Goal: Information Seeking & Learning: Understand process/instructions

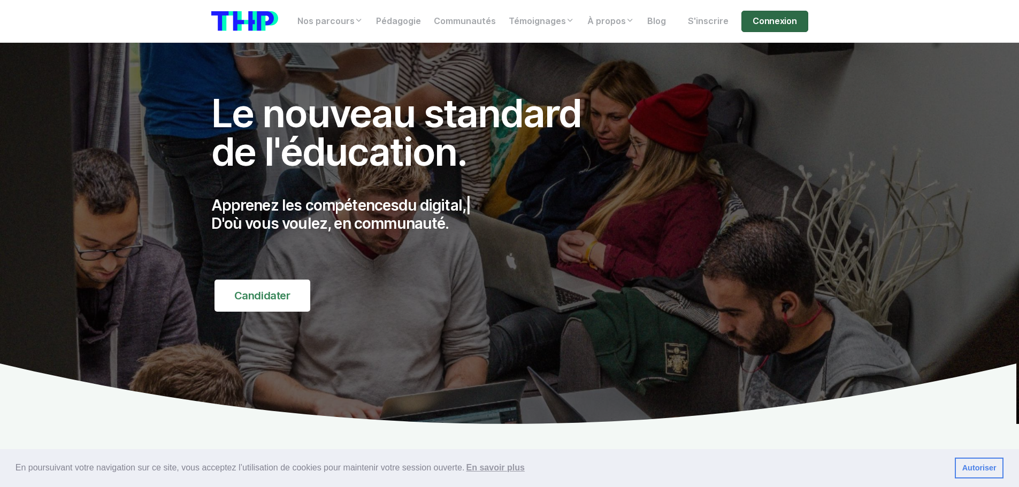
click at [795, 21] on link "Connexion" at bounding box center [775, 21] width 66 height 21
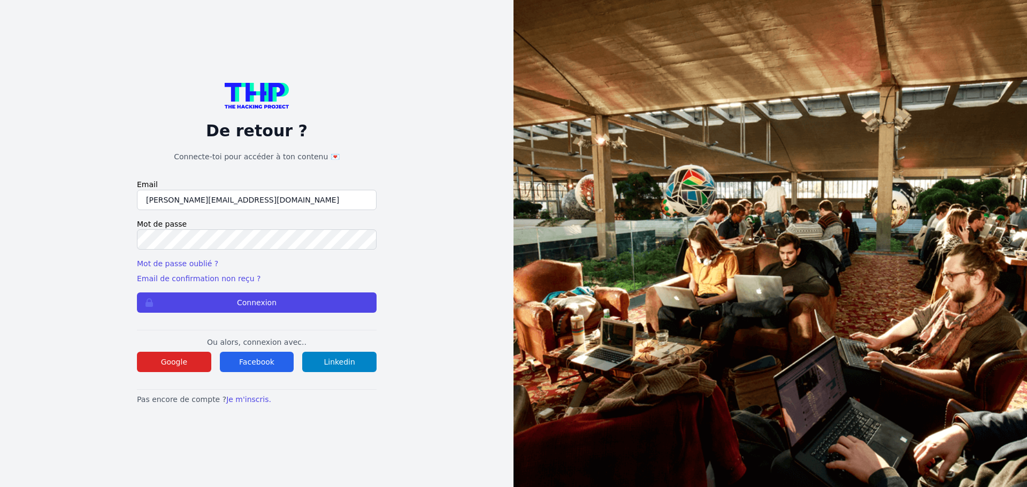
drag, startPoint x: 245, startPoint y: 204, endPoint x: 80, endPoint y: 204, distance: 165.3
click at [81, 204] on div "De retour ? Connecte-toi pour accéder à ton contenu 💌 Email lilian@thehackingpr…" at bounding box center [256, 243] width 445 height 487
drag, startPoint x: 157, startPoint y: 204, endPoint x: 44, endPoint y: 198, distance: 113.0
click at [44, 198] on div "De retour ? Connecte-toi pour accéder à ton contenu 💌 Email muller Mot de passe…" at bounding box center [256, 243] width 445 height 487
type input "[PERSON_NAME][EMAIL_ADDRESS][PERSON_NAME][DOMAIN_NAME]"
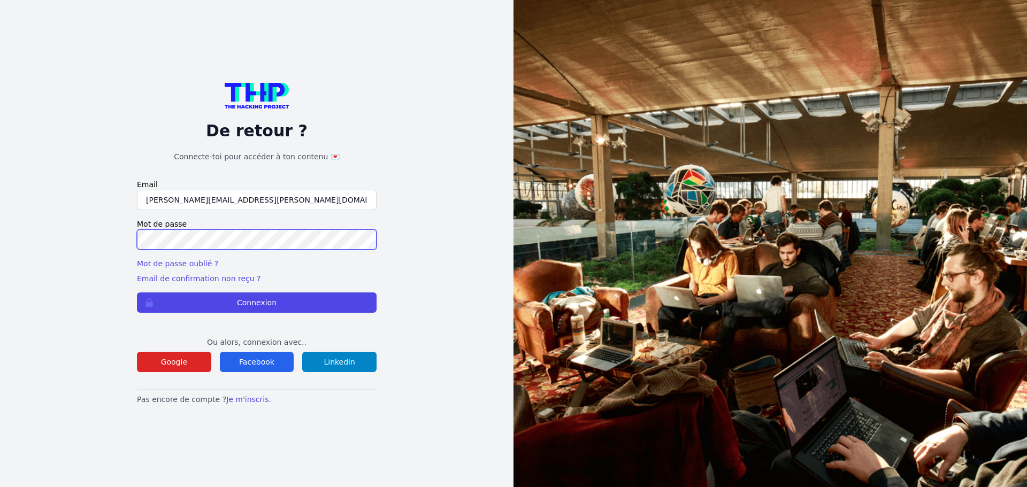
click at [77, 235] on div "De retour ? Connecte-toi pour accéder à ton contenu 💌 Email lilian.h.l.muller@g…" at bounding box center [256, 243] width 445 height 487
click at [137, 293] on button "Connexion" at bounding box center [257, 303] width 240 height 20
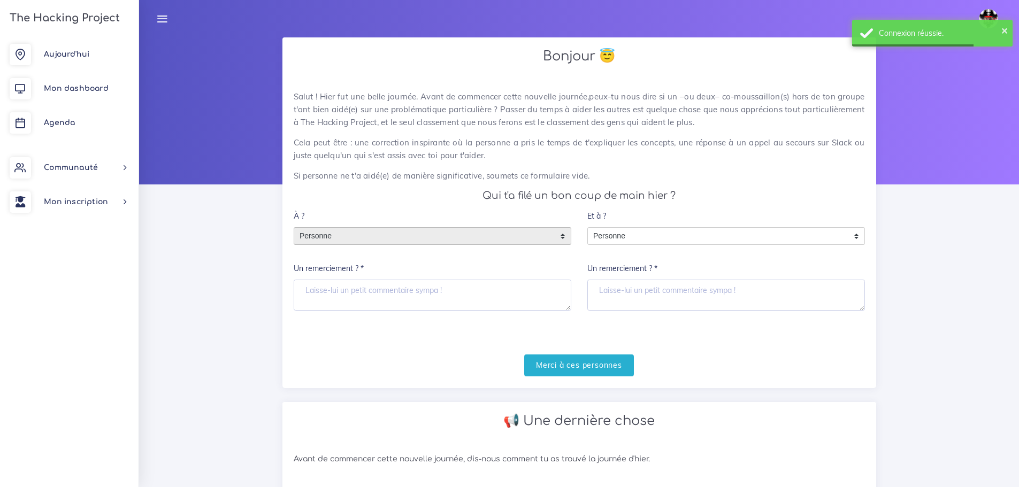
click at [370, 240] on span "Personne" at bounding box center [424, 236] width 261 height 17
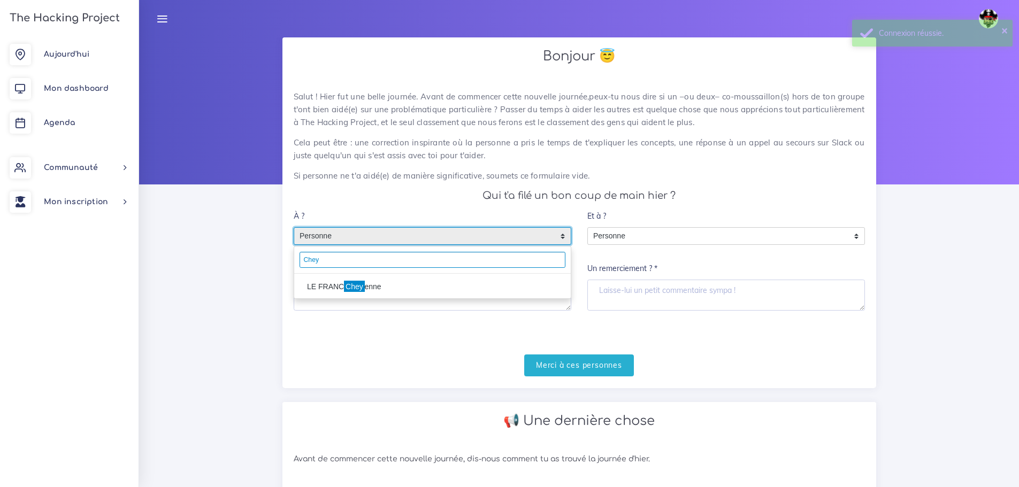
type input "Chey"
click at [376, 288] on li "LE FRANC Chey enne" at bounding box center [432, 286] width 277 height 17
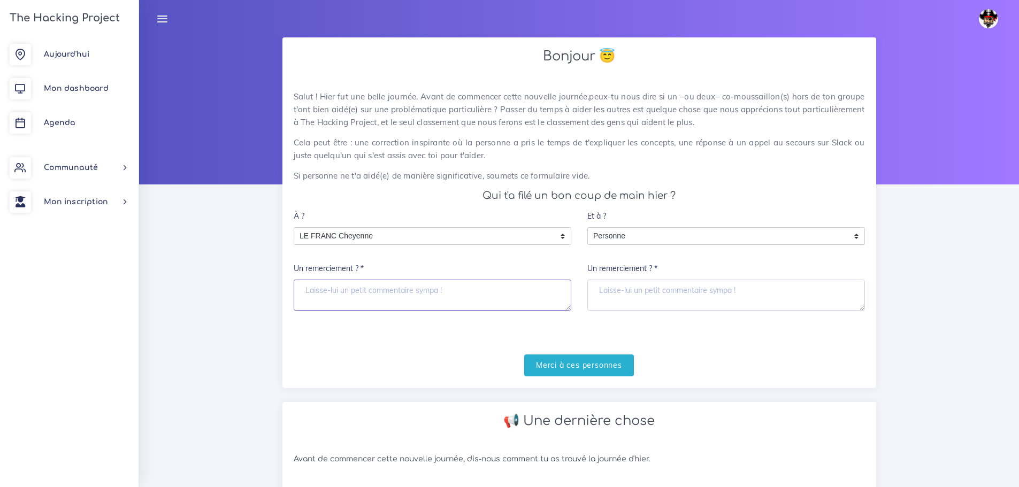
click at [380, 299] on textarea "Un remerciement ? *" at bounding box center [433, 295] width 278 height 31
type textarea "Merci à toi"
drag, startPoint x: 579, startPoint y: 365, endPoint x: 706, endPoint y: 369, distance: 126.9
click at [579, 364] on input "Merci à ces personnes" at bounding box center [579, 366] width 110 height 22
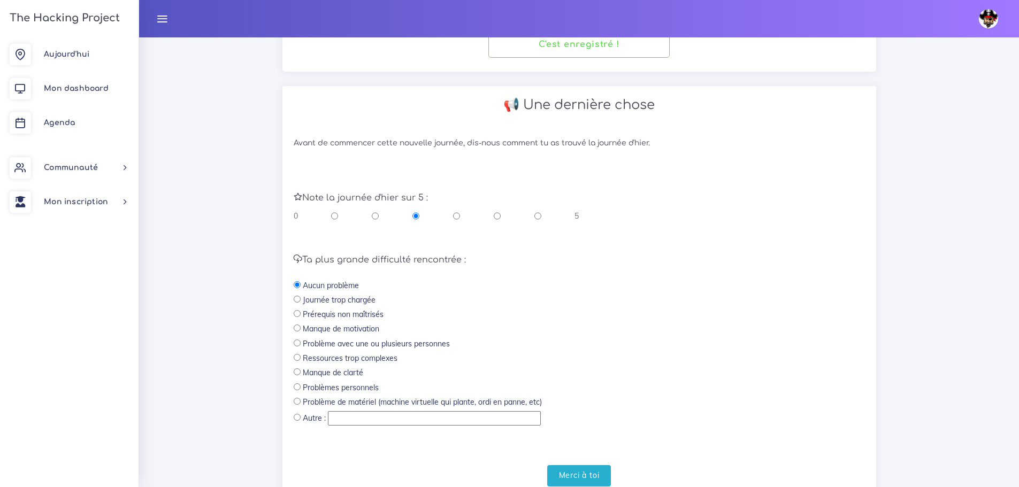
scroll to position [214, 0]
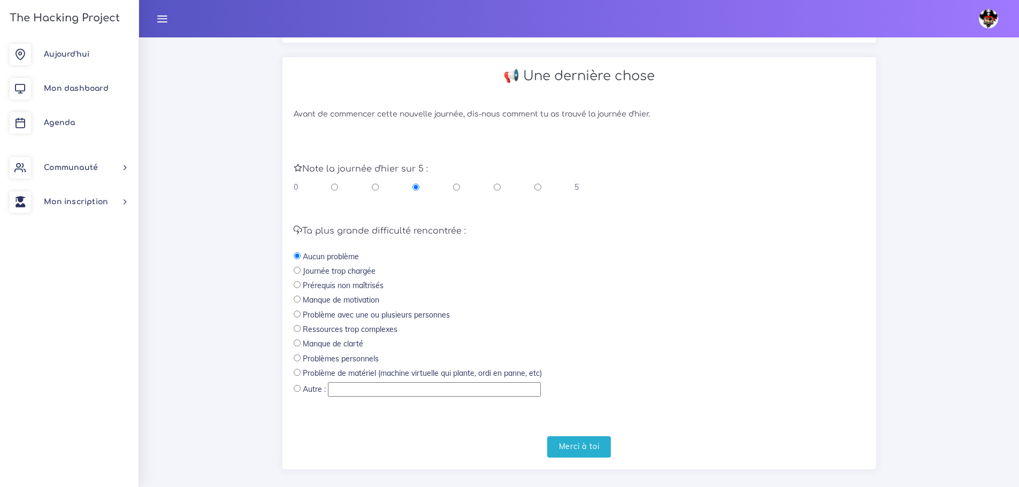
click at [536, 185] on input "radio" at bounding box center [537, 187] width 7 height 11
radio input "true"
click at [591, 452] on input "Merci à toi" at bounding box center [579, 448] width 64 height 22
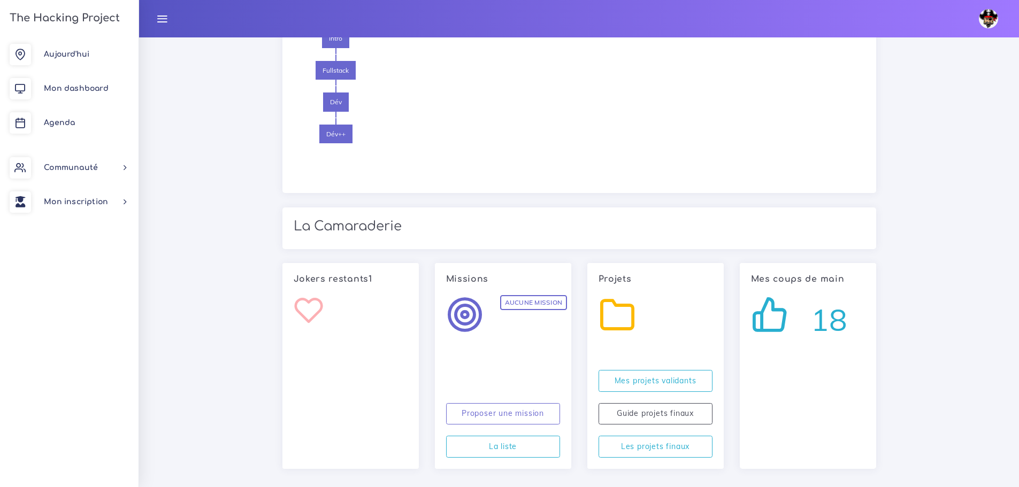
scroll to position [880, 0]
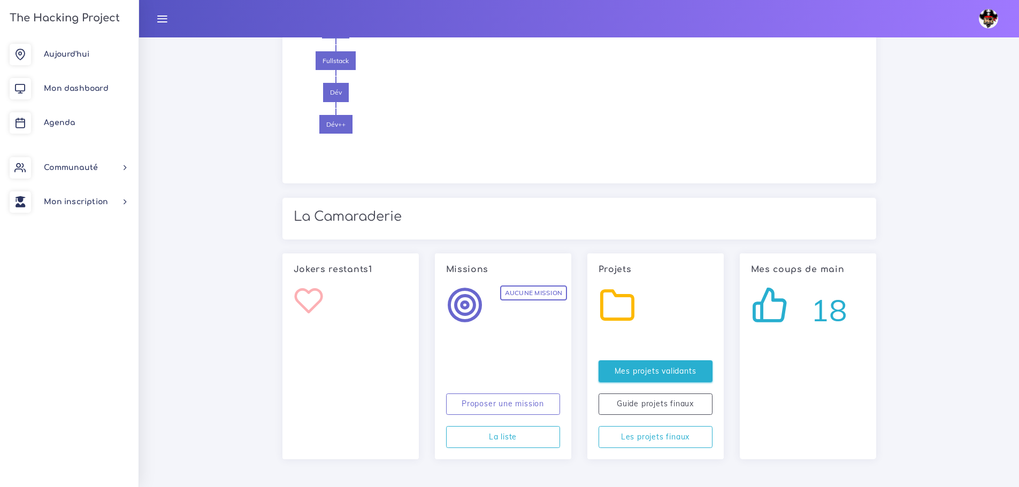
click at [637, 383] on div "Mes projets validants Guide projets finaux Les projets finaux" at bounding box center [656, 405] width 130 height 88
click at [643, 371] on link "Mes projets validants" at bounding box center [656, 372] width 114 height 22
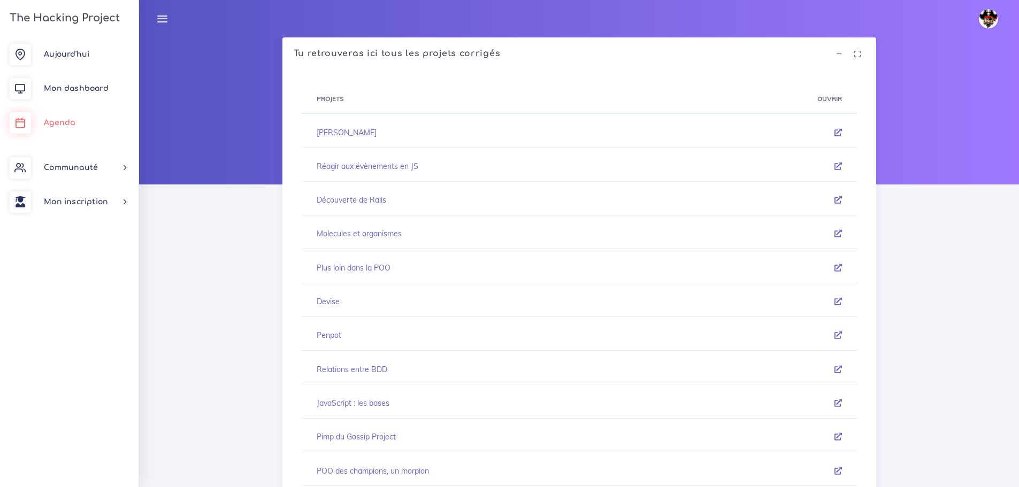
click at [63, 126] on span "Agenda" at bounding box center [59, 123] width 31 height 8
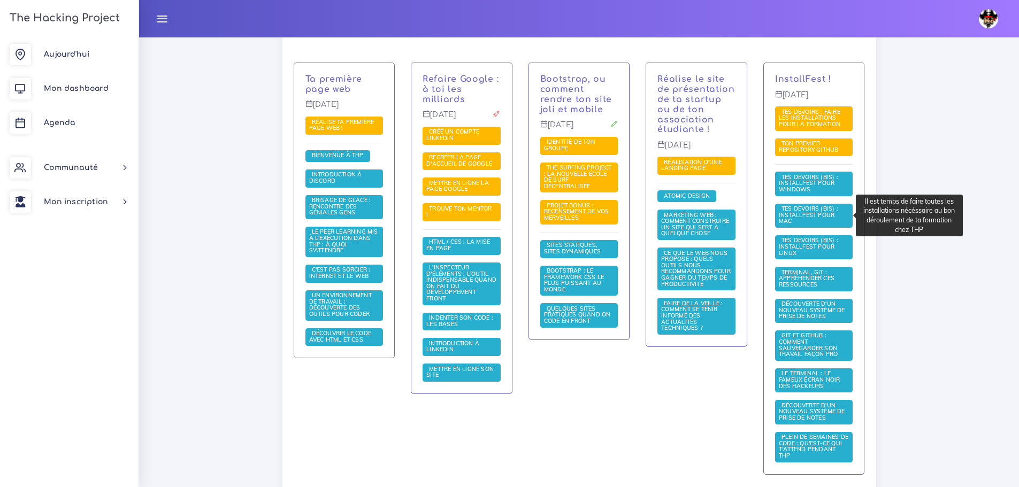
scroll to position [268, 0]
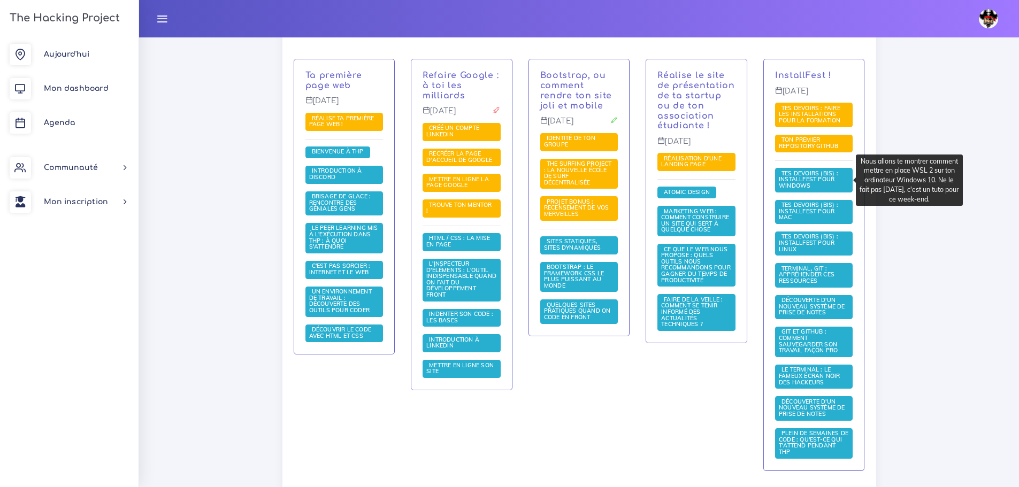
click at [817, 178] on span "Tes devoirs (bis) : Installfest pour Windows" at bounding box center [808, 180] width 59 height 20
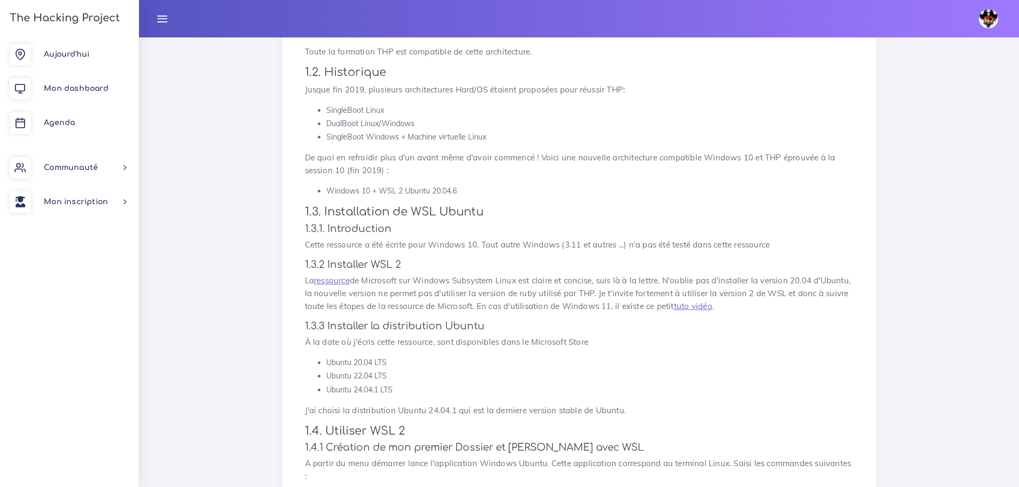
scroll to position [375, 0]
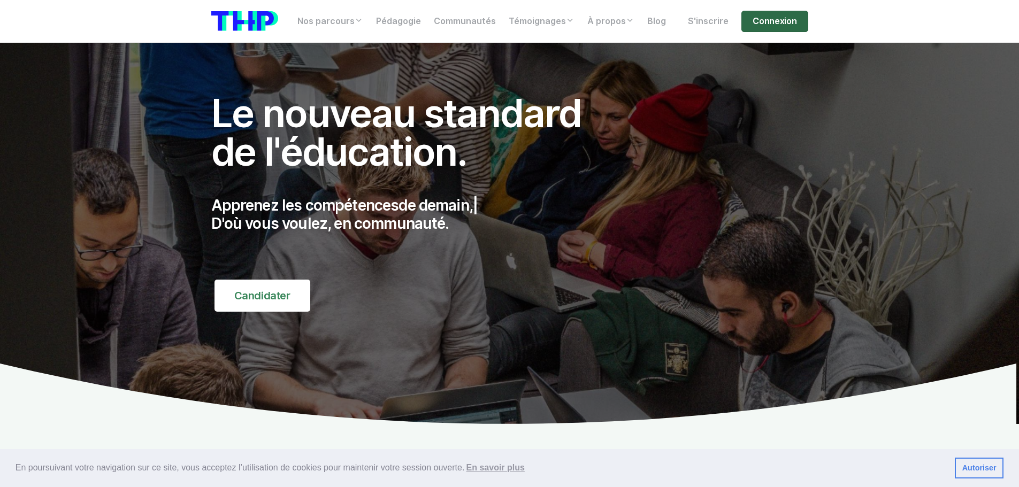
click at [756, 24] on link "Connexion" at bounding box center [775, 21] width 66 height 21
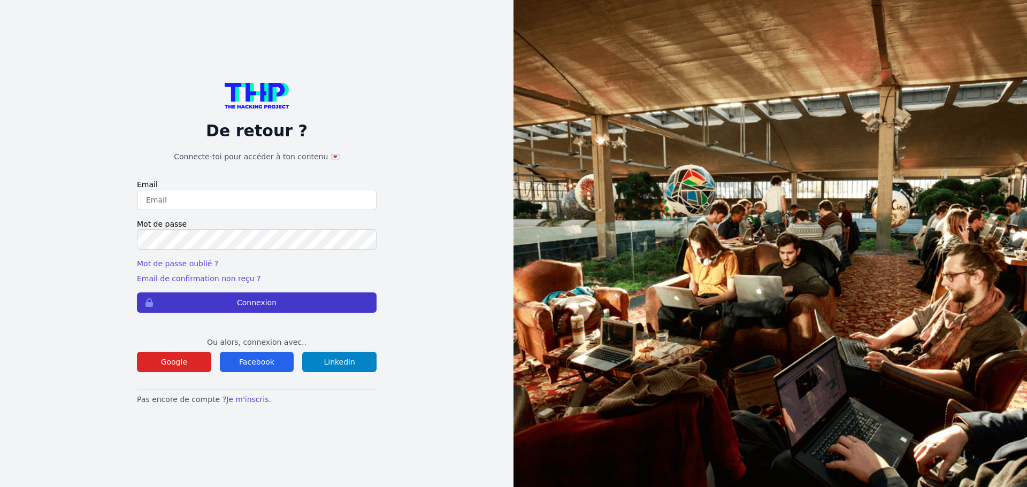
type input "[PERSON_NAME][EMAIL_ADDRESS][DOMAIN_NAME]"
drag, startPoint x: 273, startPoint y: 311, endPoint x: 258, endPoint y: 165, distance: 146.8
click at [272, 310] on button "Connexion" at bounding box center [257, 303] width 240 height 20
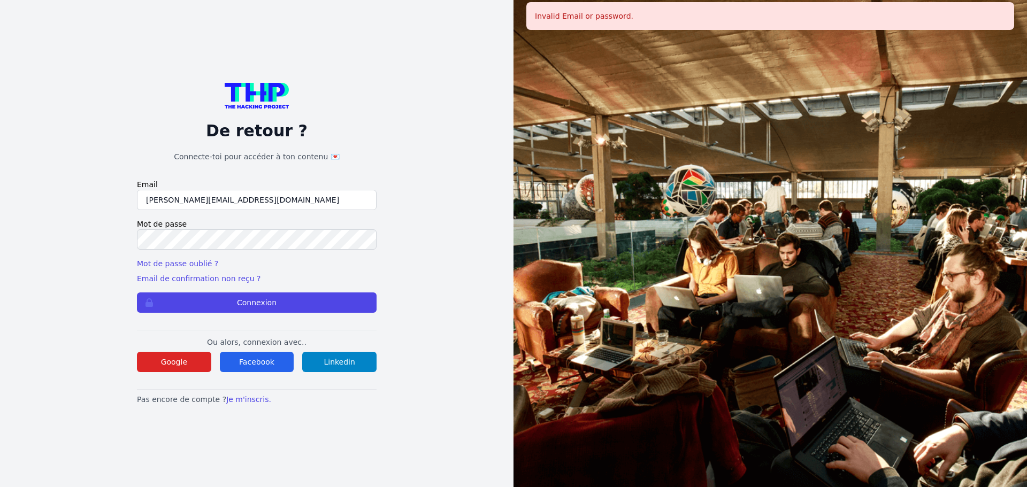
drag, startPoint x: 283, startPoint y: 209, endPoint x: 112, endPoint y: 209, distance: 170.7
click at [89, 209] on div "De retour ? Connecte-toi pour accéder à ton contenu 💌 Email [PERSON_NAME][EMAIL…" at bounding box center [256, 243] width 445 height 487
type input "[PERSON_NAME][EMAIL_ADDRESS][PERSON_NAME][DOMAIN_NAME]"
click at [41, 240] on div "De retour ? Connecte-toi pour accéder à ton contenu 💌 Email lilian.h.l.muller@g…" at bounding box center [256, 243] width 445 height 487
click at [137, 293] on button "Connexion" at bounding box center [257, 303] width 240 height 20
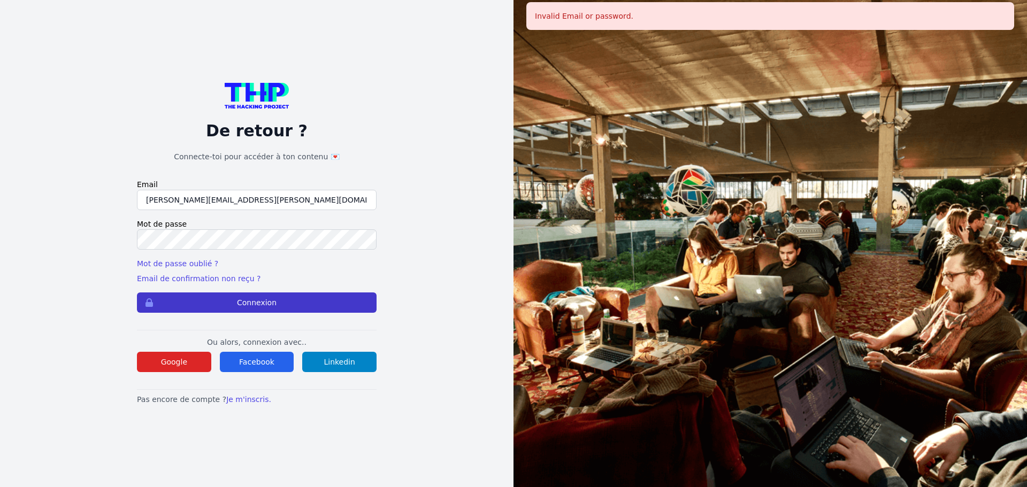
click at [181, 297] on button "Connexion" at bounding box center [257, 303] width 240 height 20
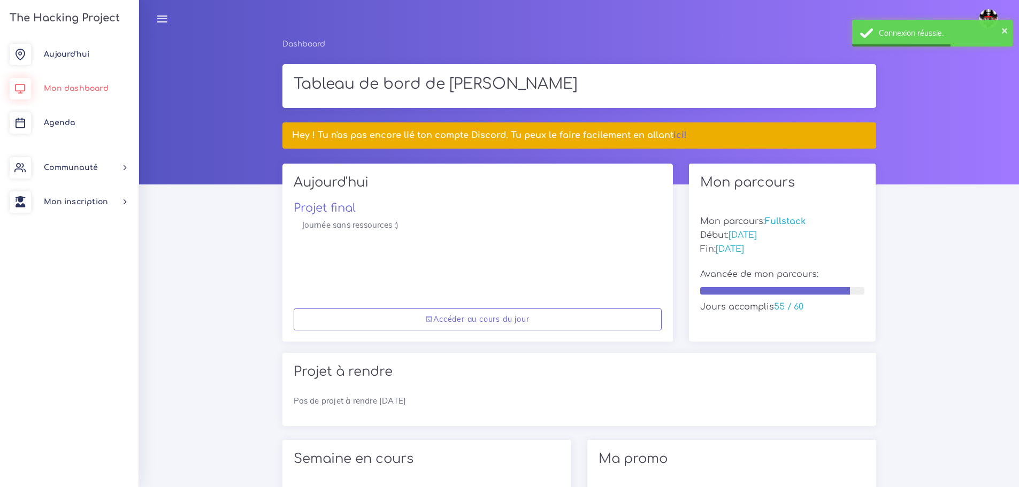
click at [67, 93] on link "Mon dashboard" at bounding box center [69, 89] width 139 height 34
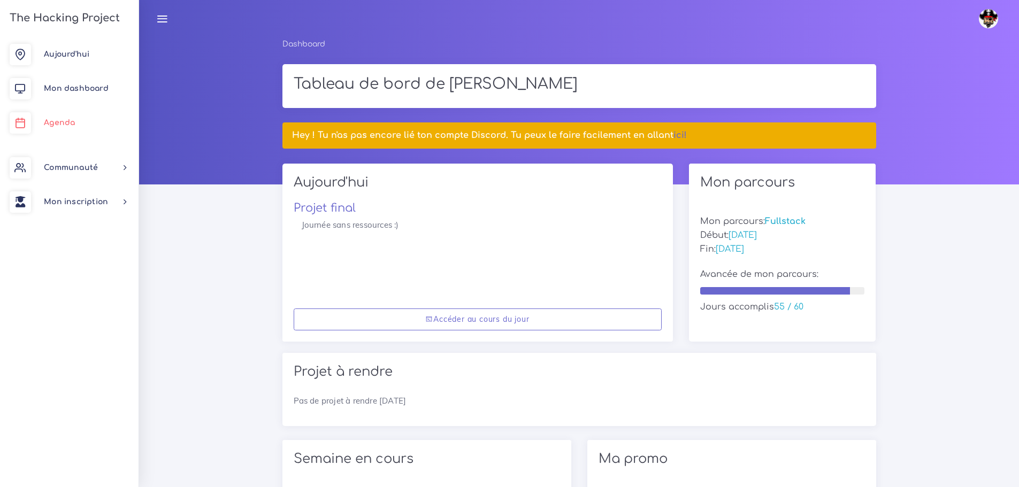
click at [58, 117] on link "Agenda" at bounding box center [69, 123] width 139 height 34
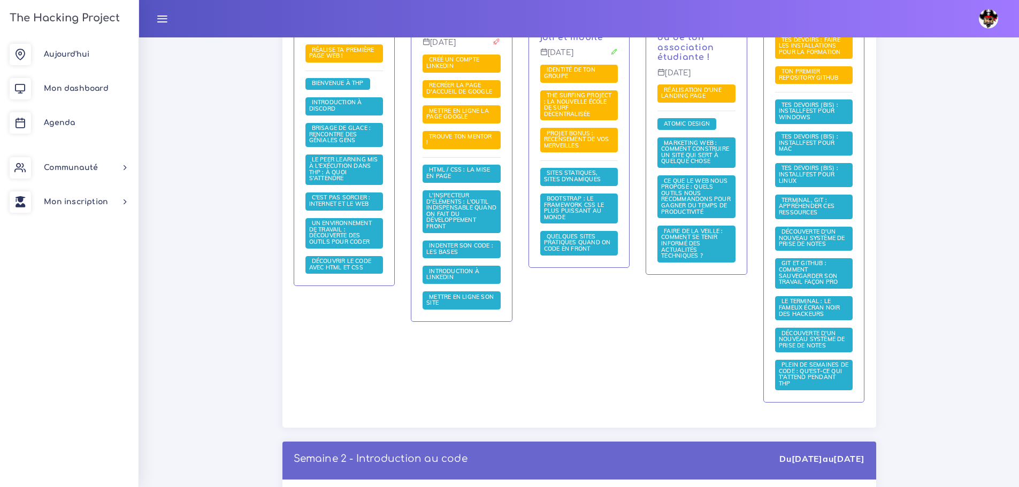
scroll to position [214, 0]
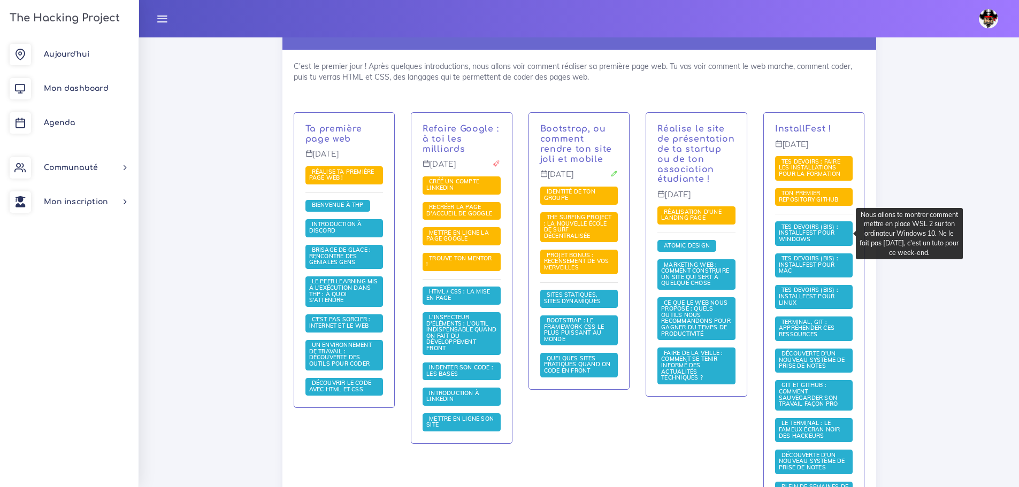
click at [800, 239] on span "Tes devoirs (bis) : Installfest pour Windows" at bounding box center [808, 233] width 59 height 20
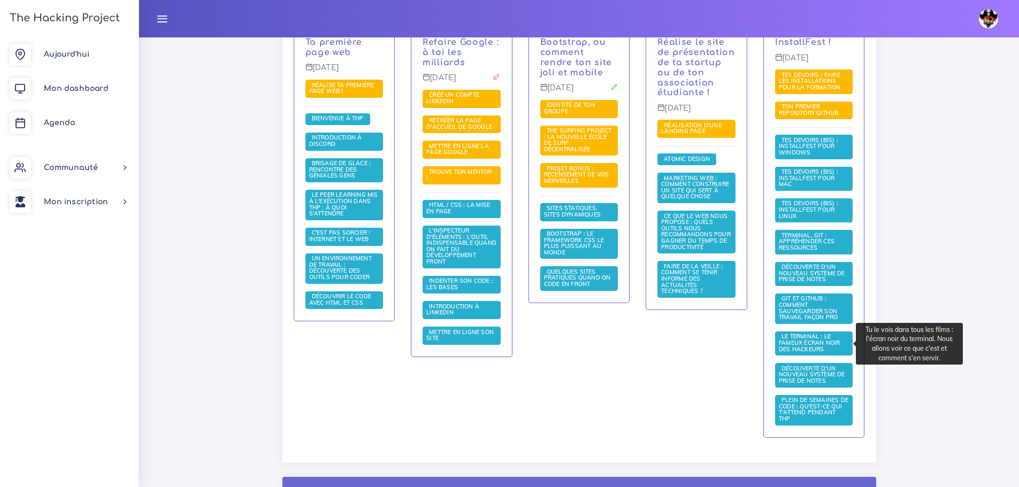
scroll to position [321, 0]
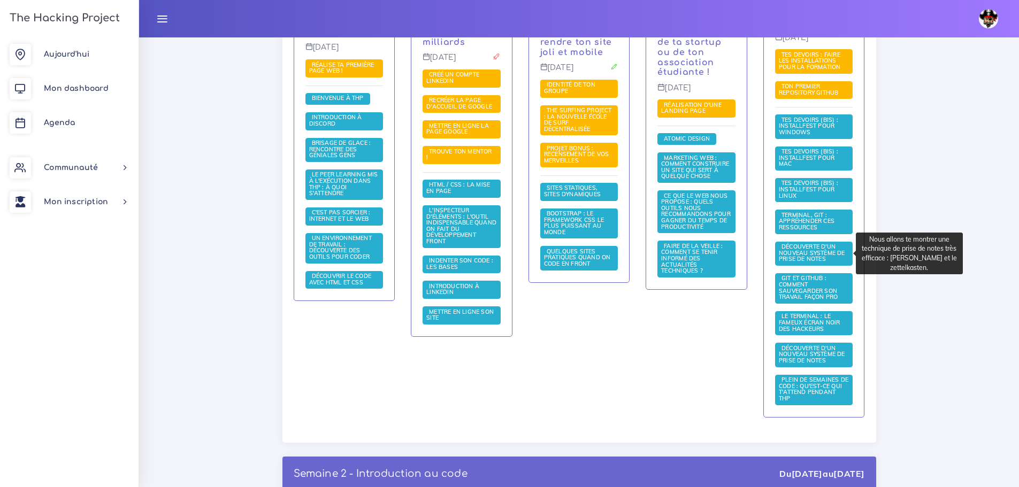
drag, startPoint x: 801, startPoint y: 259, endPoint x: 801, endPoint y: 250, distance: 8.6
click at [801, 250] on span "Découverte d'un nouveau système de prise de notes" at bounding box center [812, 253] width 66 height 20
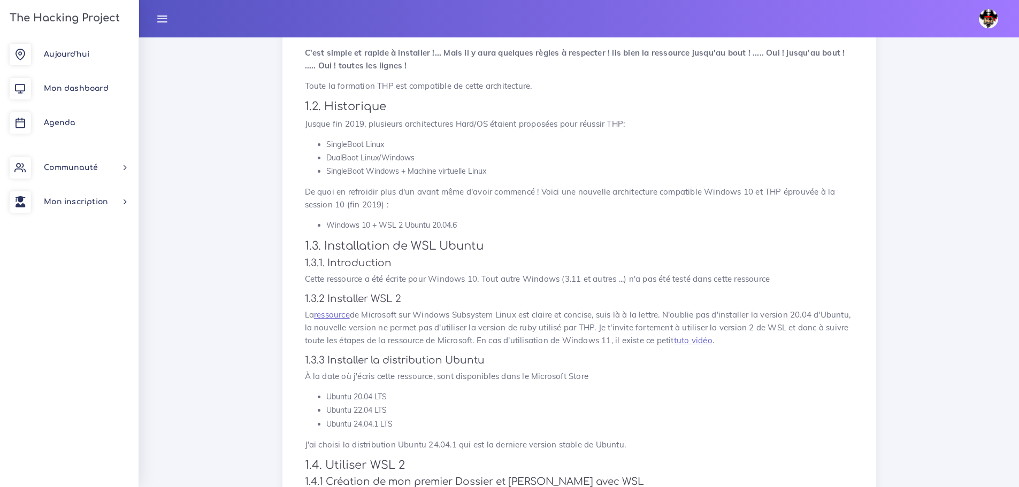
scroll to position [321, 0]
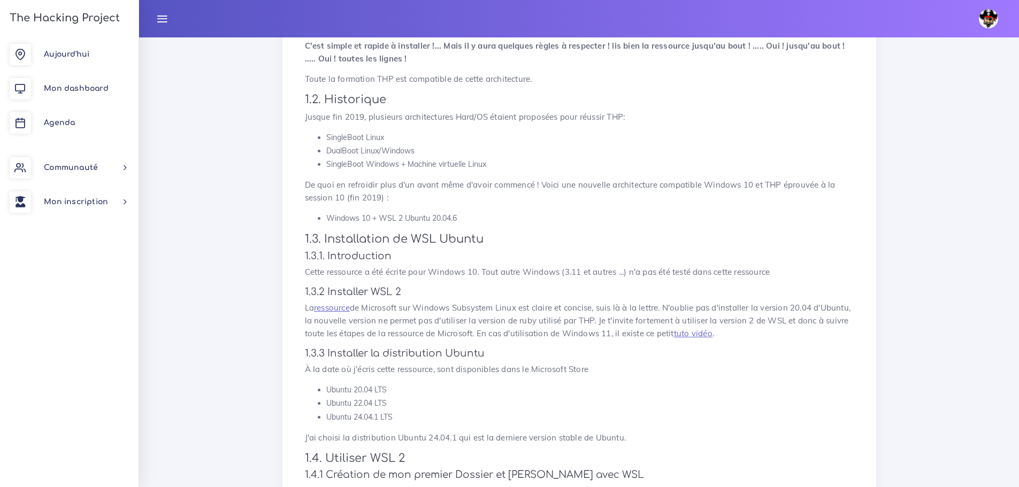
click at [803, 331] on p "La ressource de Microsoft sur Windows Subsystem Linux est claire et concise, su…" at bounding box center [579, 321] width 549 height 39
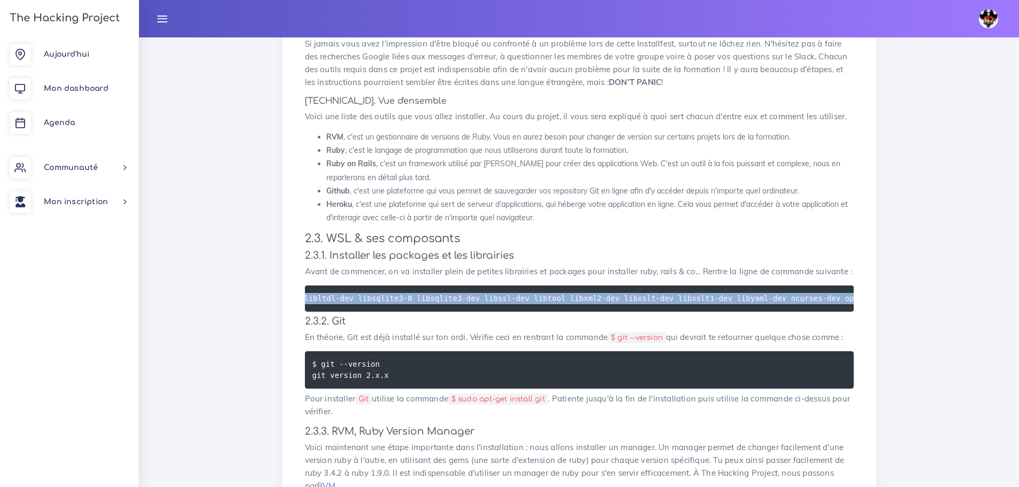
scroll to position [0, 593]
drag, startPoint x: 319, startPoint y: 285, endPoint x: 881, endPoint y: 283, distance: 561.3
copy code "sudo apt-get install autoconf automake bison build-essential curl git-core liba…"
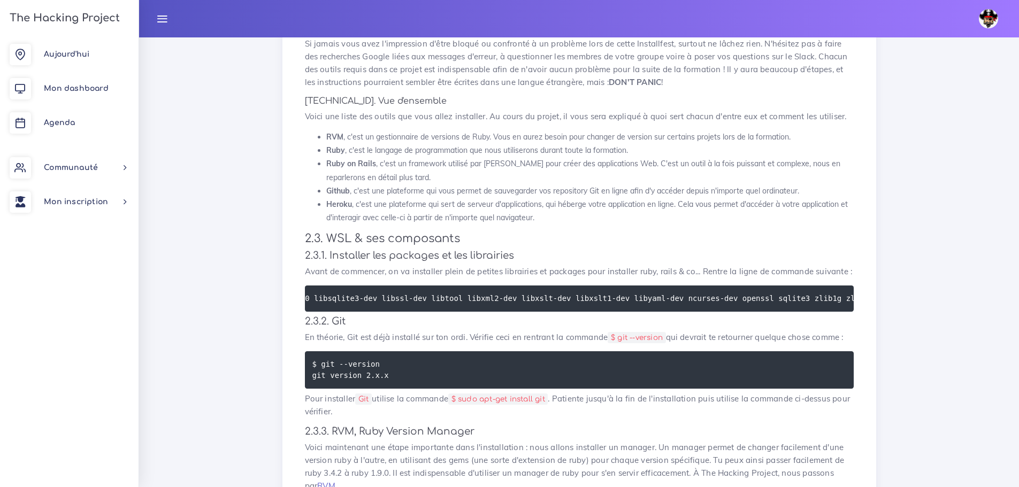
drag, startPoint x: 234, startPoint y: 444, endPoint x: 246, endPoint y: 438, distance: 13.2
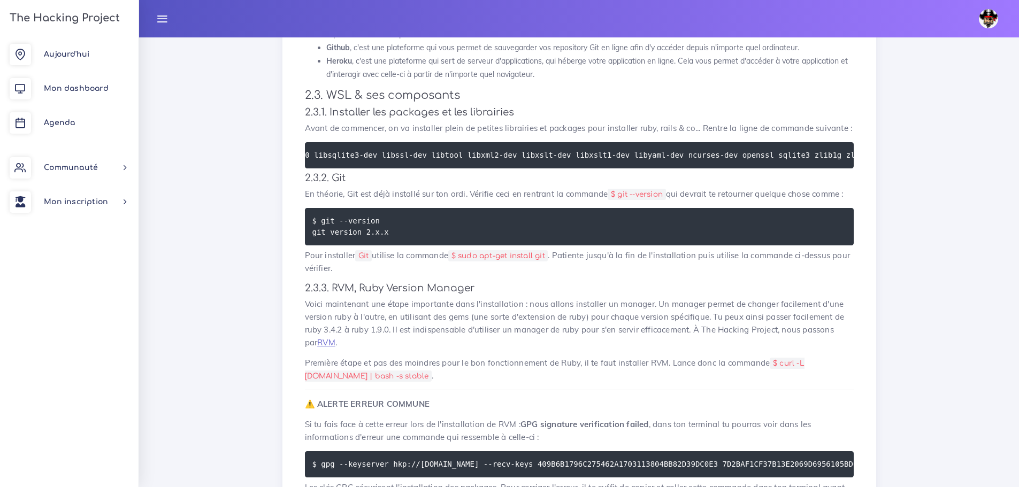
scroll to position [1819, 0]
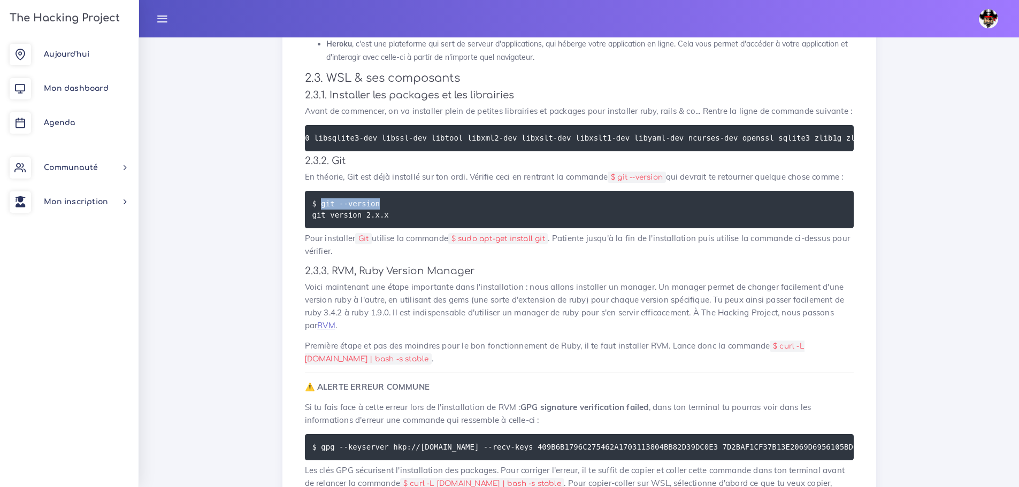
drag, startPoint x: 376, startPoint y: 196, endPoint x: 319, endPoint y: 200, distance: 56.3
click at [319, 200] on pre "$ git --version git version 2.x.x" at bounding box center [579, 209] width 549 height 37
copy code "git --version"
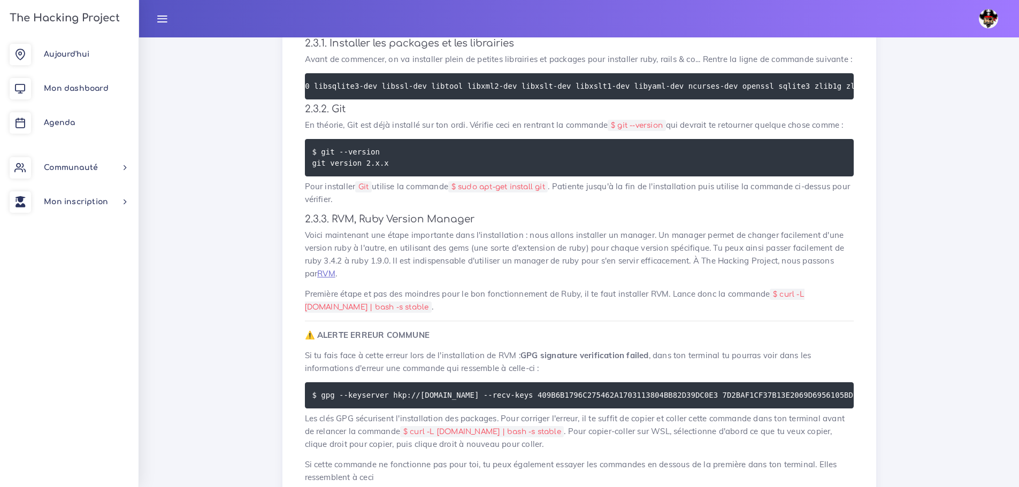
scroll to position [1873, 0]
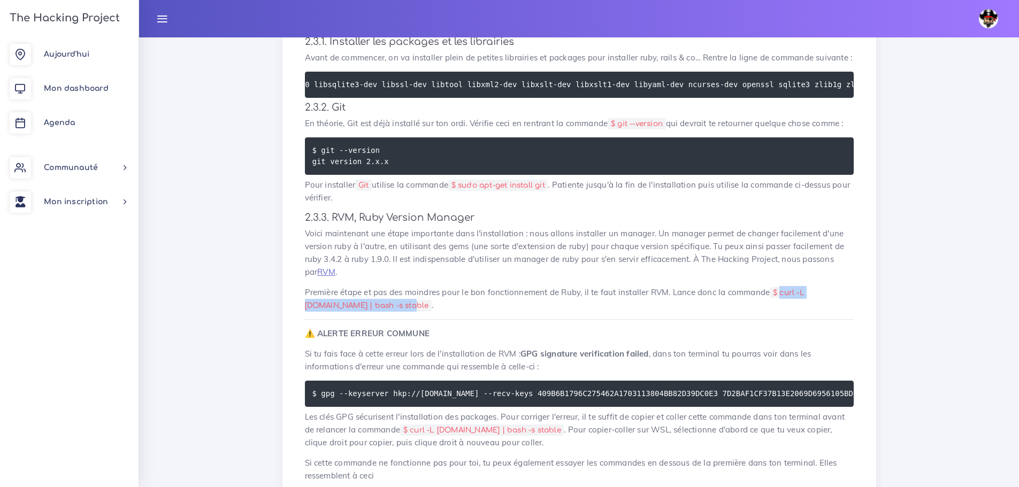
drag, startPoint x: 782, startPoint y: 285, endPoint x: 357, endPoint y: 297, distance: 425.0
click at [357, 297] on code "$ curl -L get.rvm.io | bash -s stable" at bounding box center [555, 299] width 500 height 24
copy code "curl -L get.rvm.io | bash -s stable"
drag, startPoint x: 210, startPoint y: 440, endPoint x: 264, endPoint y: 419, distance: 58.2
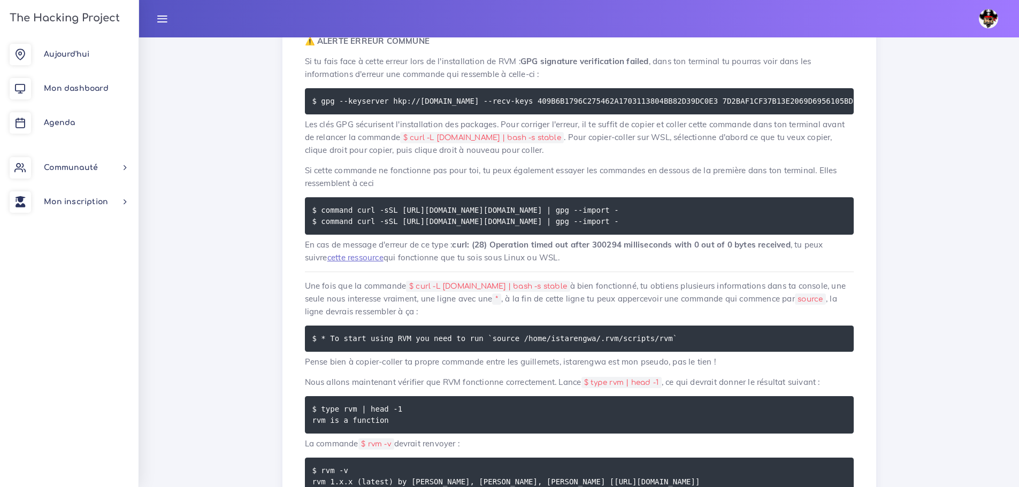
scroll to position [2194, 0]
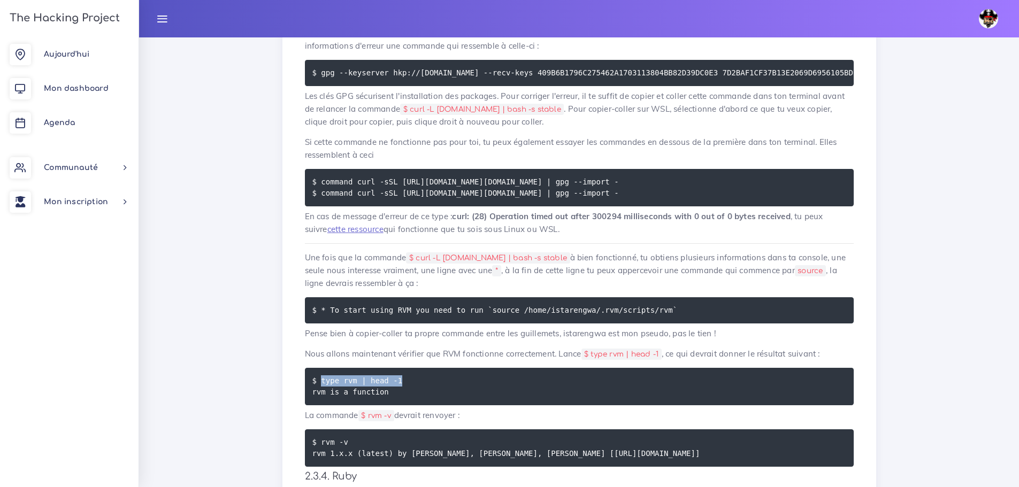
drag, startPoint x: 391, startPoint y: 384, endPoint x: 320, endPoint y: 383, distance: 70.1
click at [320, 383] on pre "$ type rvm | head -1 rvm is a function" at bounding box center [579, 386] width 549 height 37
copy code "type rvm | head -1"
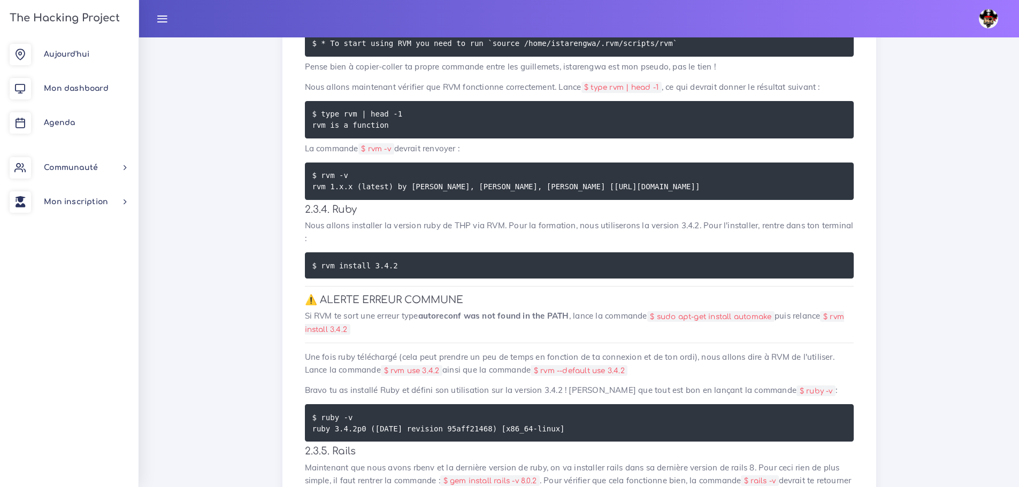
scroll to position [2461, 0]
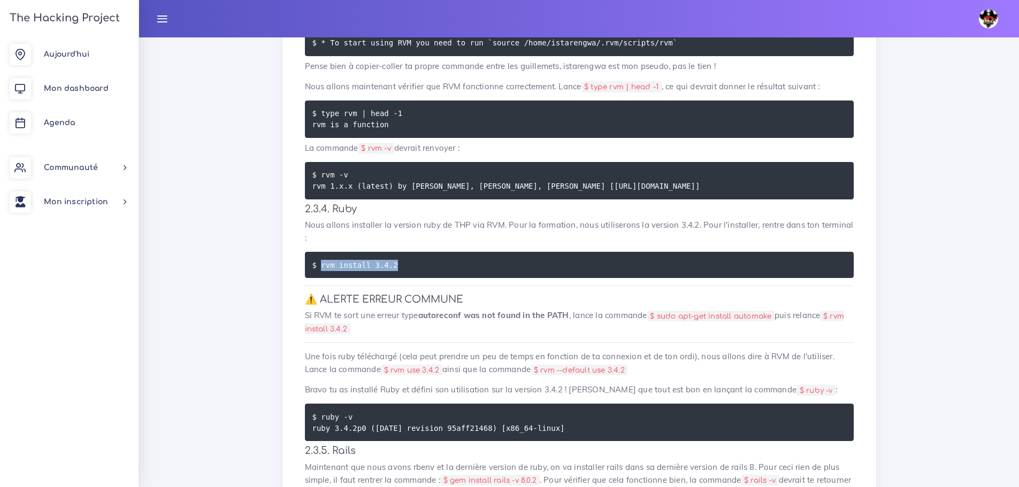
drag, startPoint x: 402, startPoint y: 271, endPoint x: 319, endPoint y: 269, distance: 83.5
click at [319, 269] on pre "$ rvm install 3.4.2" at bounding box center [579, 265] width 549 height 26
copy code "rvm install 3.4.2"
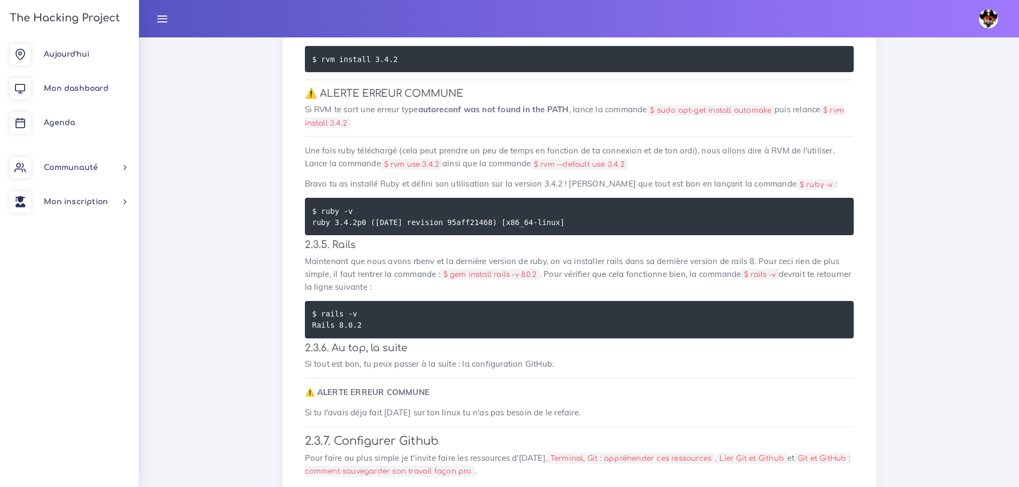
scroll to position [2675, 0]
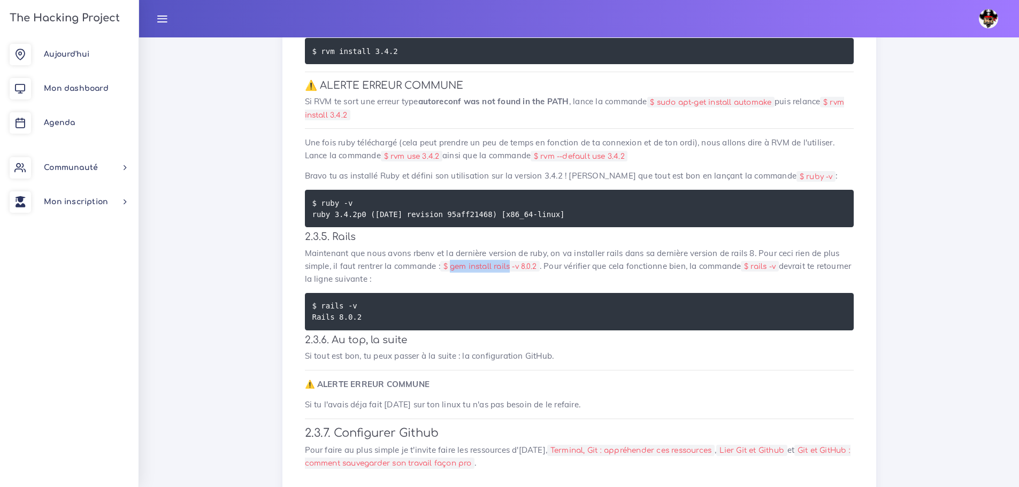
drag, startPoint x: 453, startPoint y: 269, endPoint x: 511, endPoint y: 266, distance: 58.4
click at [511, 266] on code "$ gem install rails -v 8.0.2" at bounding box center [490, 266] width 100 height 11
copy code "gem install rails"
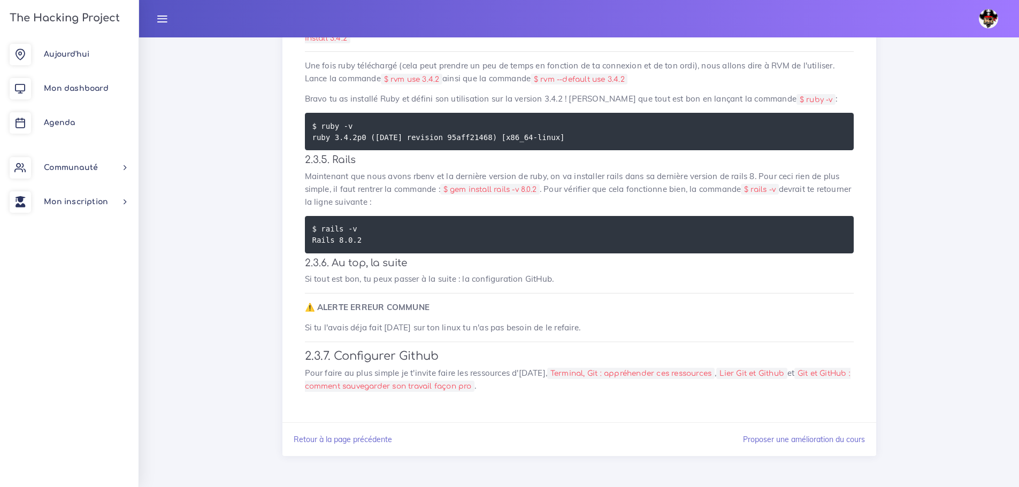
scroll to position [2755, 0]
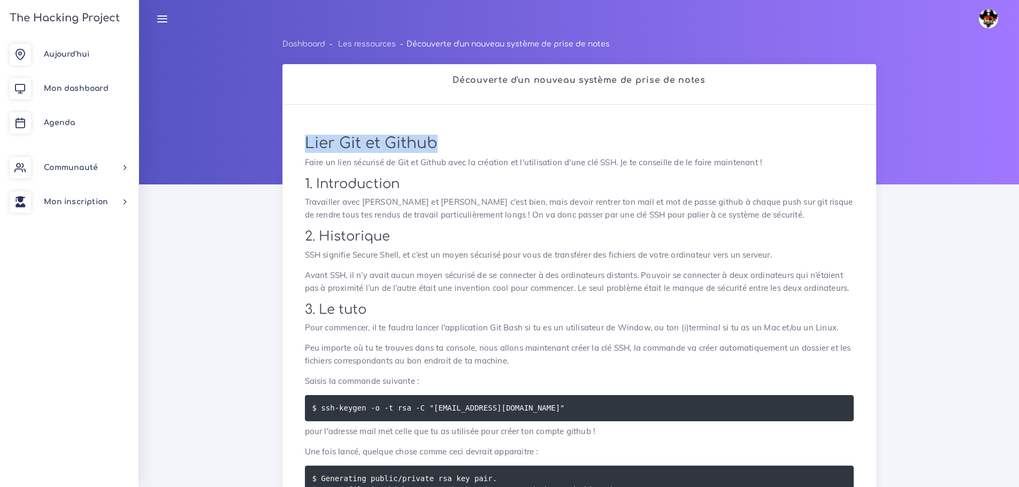
drag, startPoint x: 440, startPoint y: 142, endPoint x: 301, endPoint y: 140, distance: 139.1
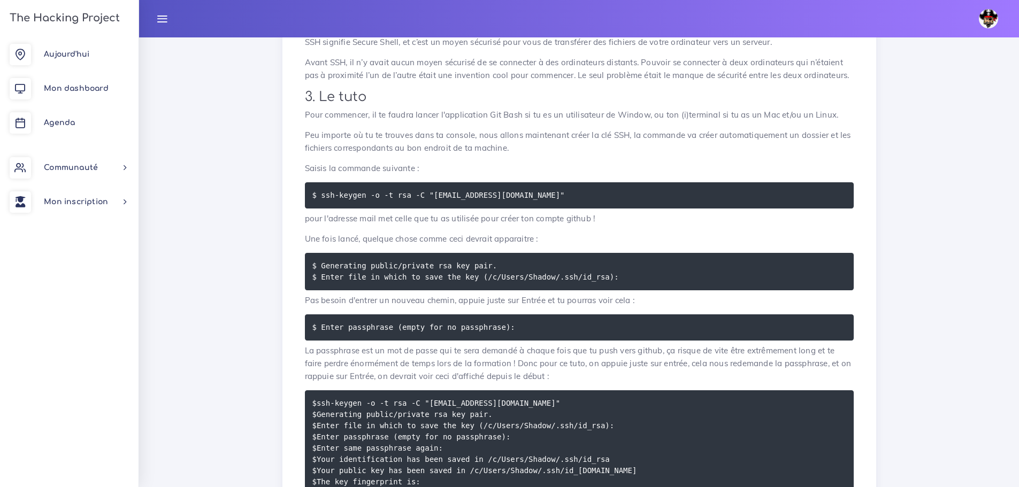
scroll to position [214, 0]
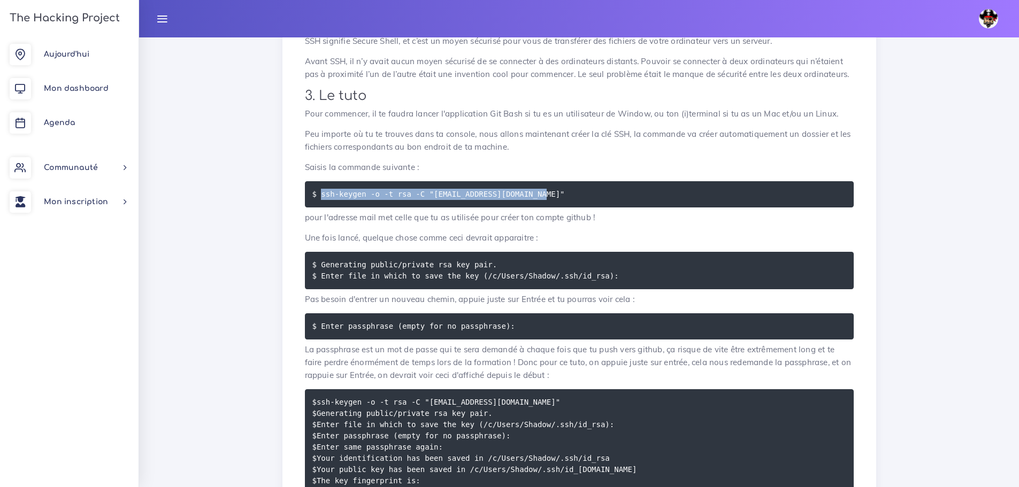
drag, startPoint x: 486, startPoint y: 192, endPoint x: 319, endPoint y: 195, distance: 167.0
click at [319, 195] on pre "$ ssh-keygen -o -t rsa -C "[EMAIL_ADDRESS][DOMAIN_NAME]"" at bounding box center [579, 194] width 549 height 26
copy code "ssh-keygen -o -t rsa -C "[EMAIL_ADDRESS][DOMAIN_NAME]""
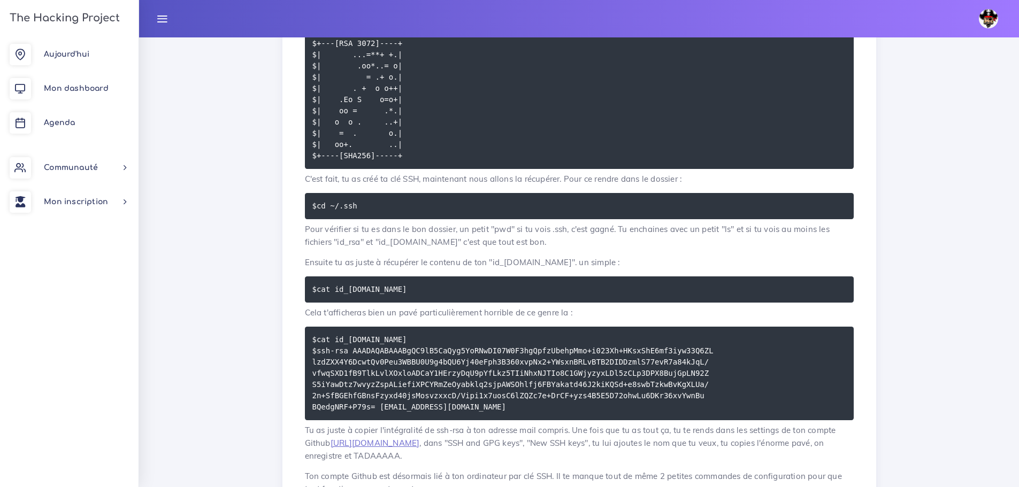
scroll to position [696, 0]
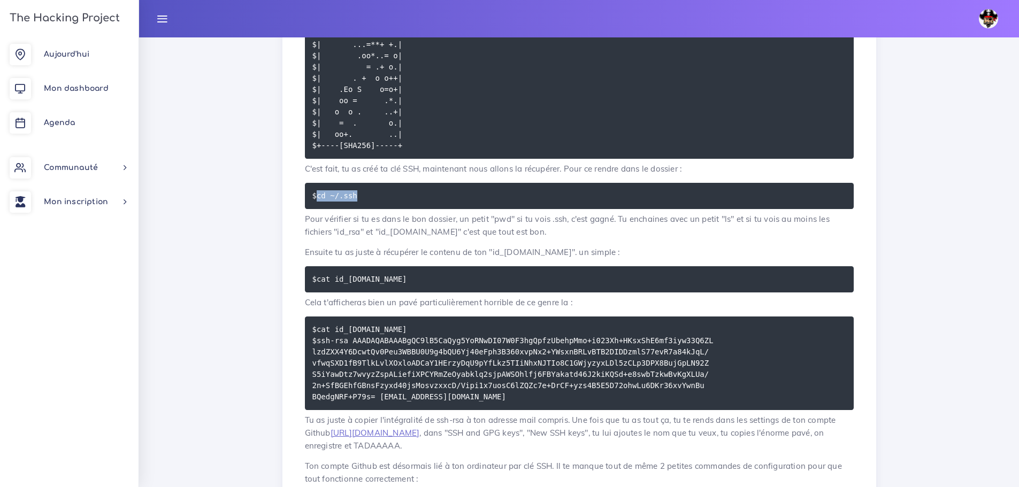
drag, startPoint x: 360, startPoint y: 195, endPoint x: 316, endPoint y: 199, distance: 44.6
click at [316, 199] on pre "$cd ~/.ssh" at bounding box center [579, 196] width 549 height 26
copy code "cd ~/.ssh"
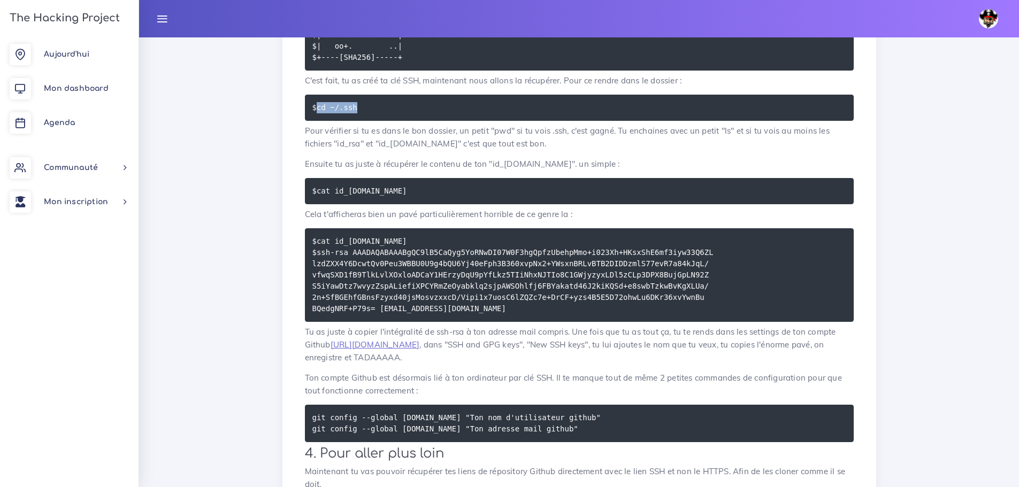
scroll to position [775, 0]
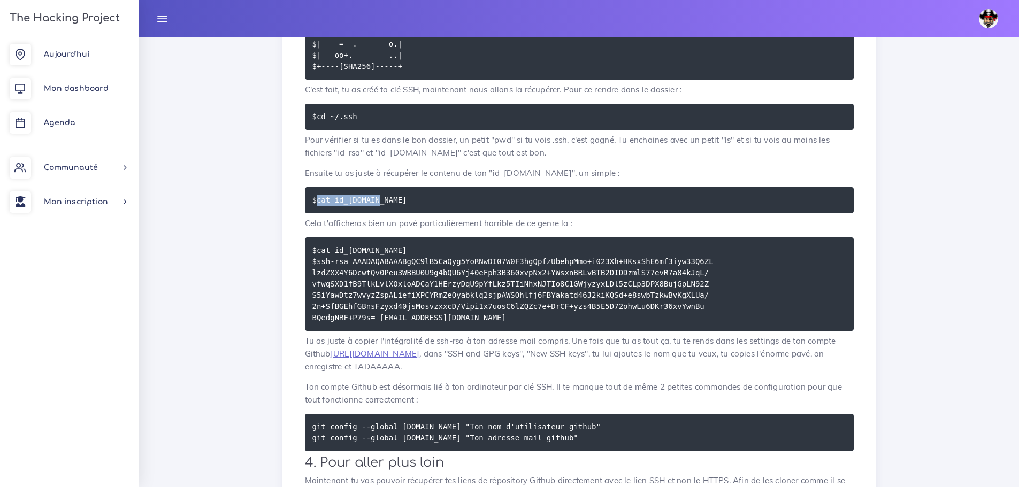
drag, startPoint x: 378, startPoint y: 201, endPoint x: 316, endPoint y: 201, distance: 62.6
click at [316, 201] on pre "$cat id_[DOMAIN_NAME]" at bounding box center [579, 200] width 549 height 26
copy code "cat id_[DOMAIN_NAME]"
drag, startPoint x: 135, startPoint y: 454, endPoint x: 166, endPoint y: 417, distance: 48.6
click at [135, 454] on div "Aujourd'hui Mon dashboard Agenda Communauté Ambassade Certifications Marketplac…" at bounding box center [69, 262] width 139 height 450
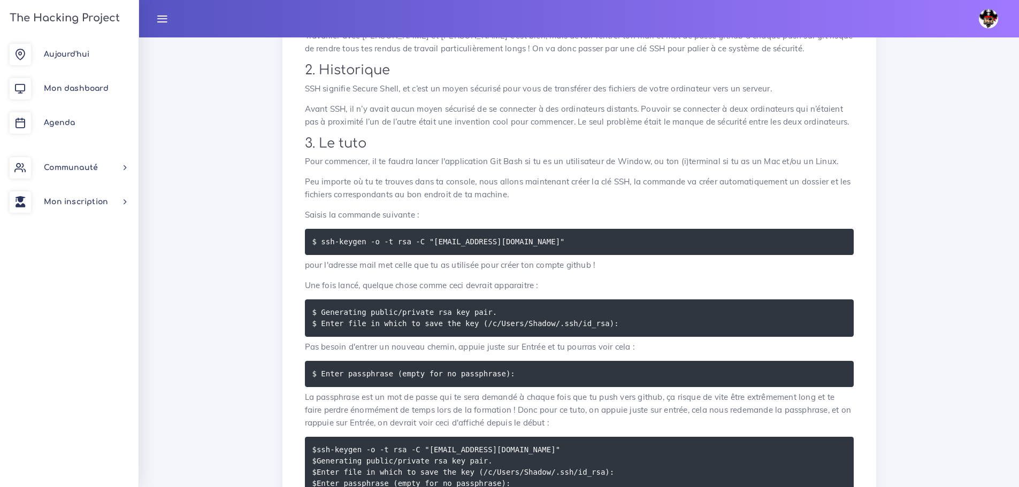
scroll to position [0, 0]
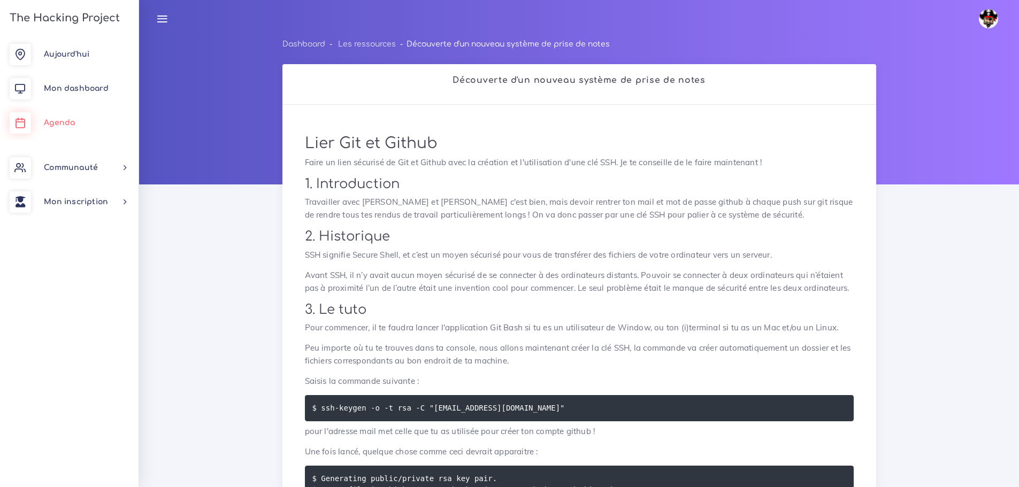
click at [71, 121] on span "Agenda" at bounding box center [59, 123] width 31 height 8
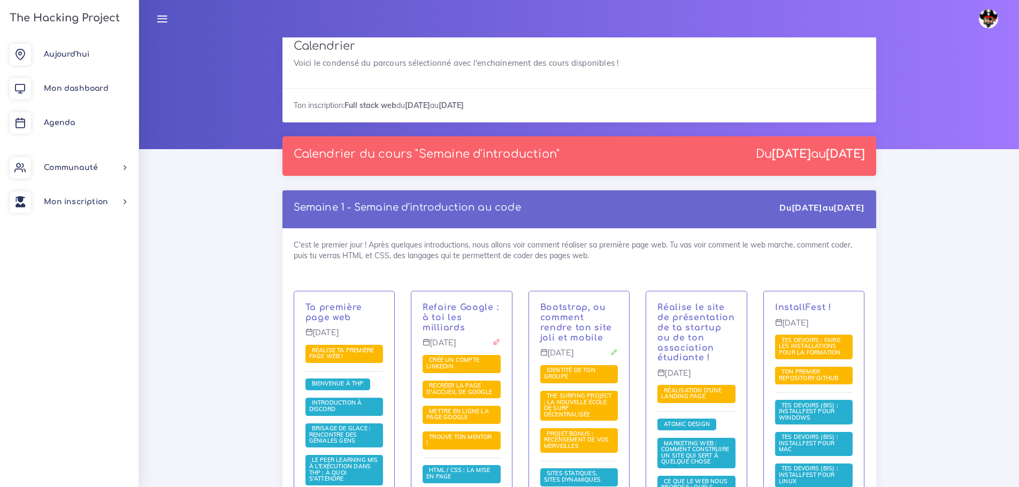
scroll to position [214, 0]
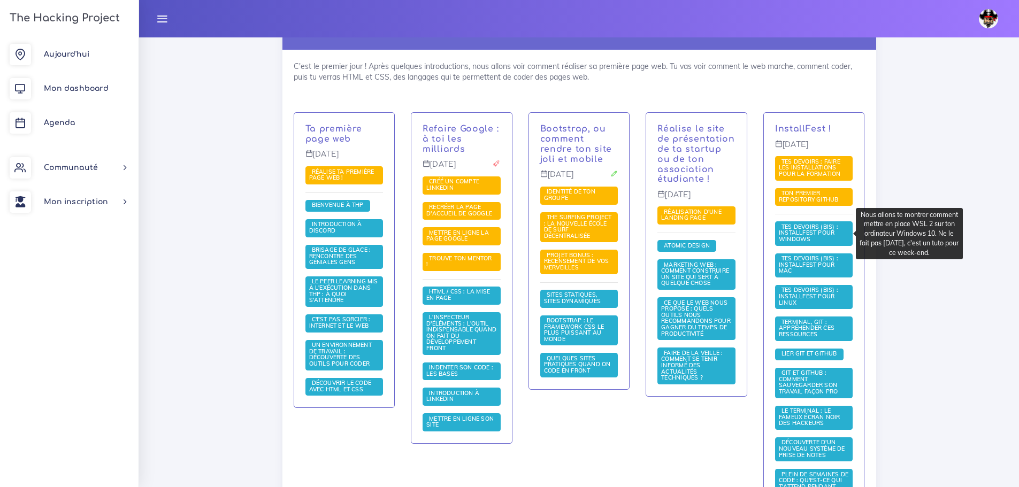
click at [815, 232] on span "Tes devoirs (bis) : Installfest pour Windows" at bounding box center [808, 233] width 59 height 20
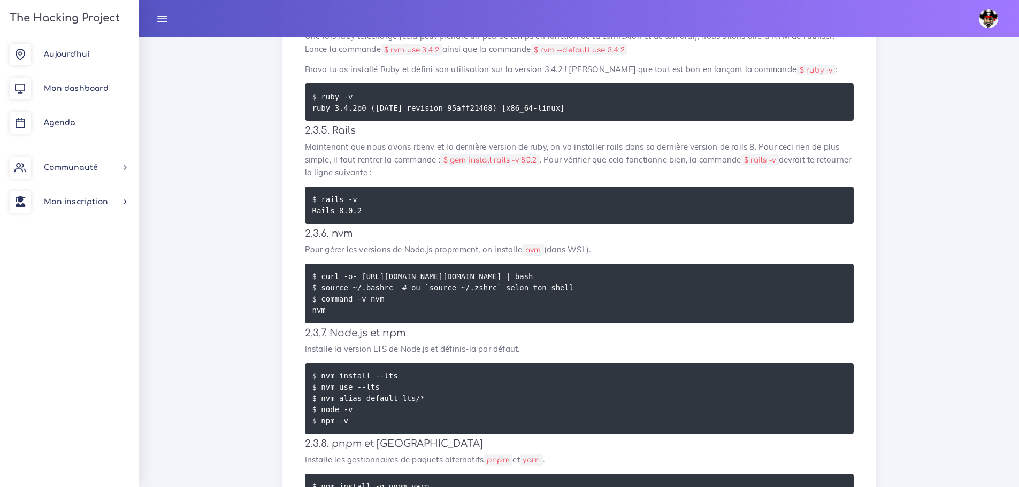
scroll to position [2782, 0]
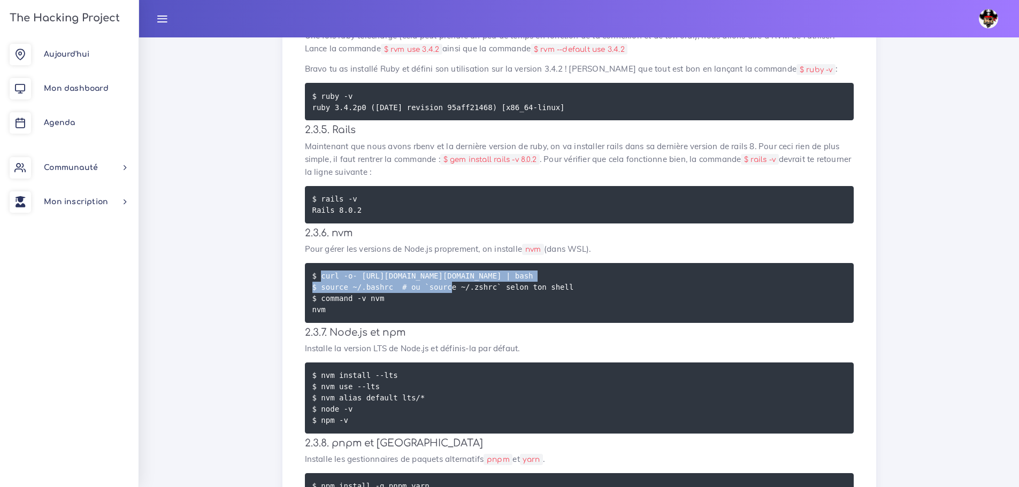
drag, startPoint x: 321, startPoint y: 278, endPoint x: 645, endPoint y: 275, distance: 324.2
click at [574, 275] on code "$ curl -o- [URL][DOMAIN_NAME][DOMAIN_NAME] | bash $ source ~/.bashrc # ou `sour…" at bounding box center [443, 292] width 262 height 45
copy code "curl -o- [URL][DOMAIN_NAME][DOMAIN_NAME] | bash"
drag, startPoint x: 381, startPoint y: 301, endPoint x: 322, endPoint y: 302, distance: 59.4
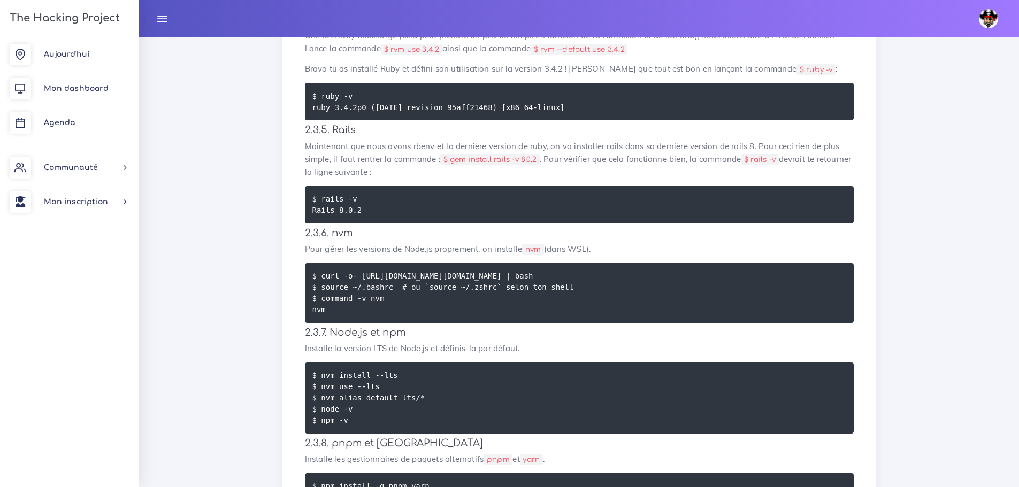
click at [322, 302] on pre "$ curl -o- [URL][DOMAIN_NAME][DOMAIN_NAME] | bash $ source ~/.bashrc # ou `sour…" at bounding box center [579, 293] width 549 height 60
copy code "command -v nvm"
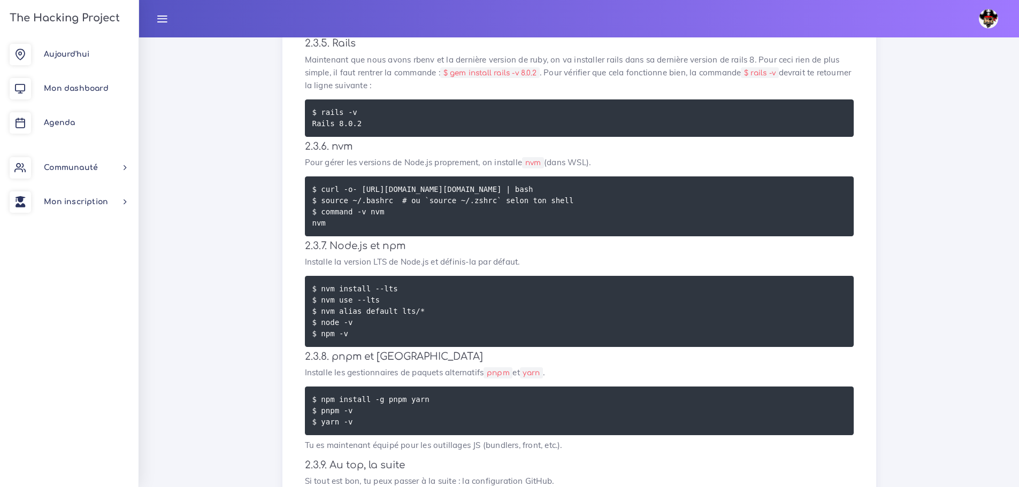
scroll to position [2889, 0]
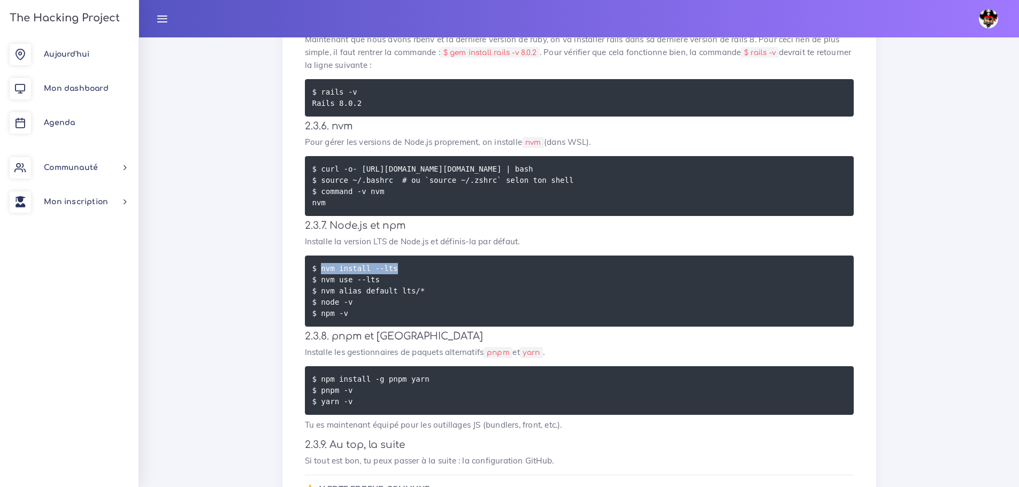
drag, startPoint x: 326, startPoint y: 271, endPoint x: 390, endPoint y: 267, distance: 63.8
click at [390, 267] on code "$ nvm install --lts $ nvm use --lts $ nvm alias default lts/* $ node -v $ npm -v" at bounding box center [368, 291] width 113 height 57
copy code "nvm install --lts"
